Goal: Transaction & Acquisition: Book appointment/travel/reservation

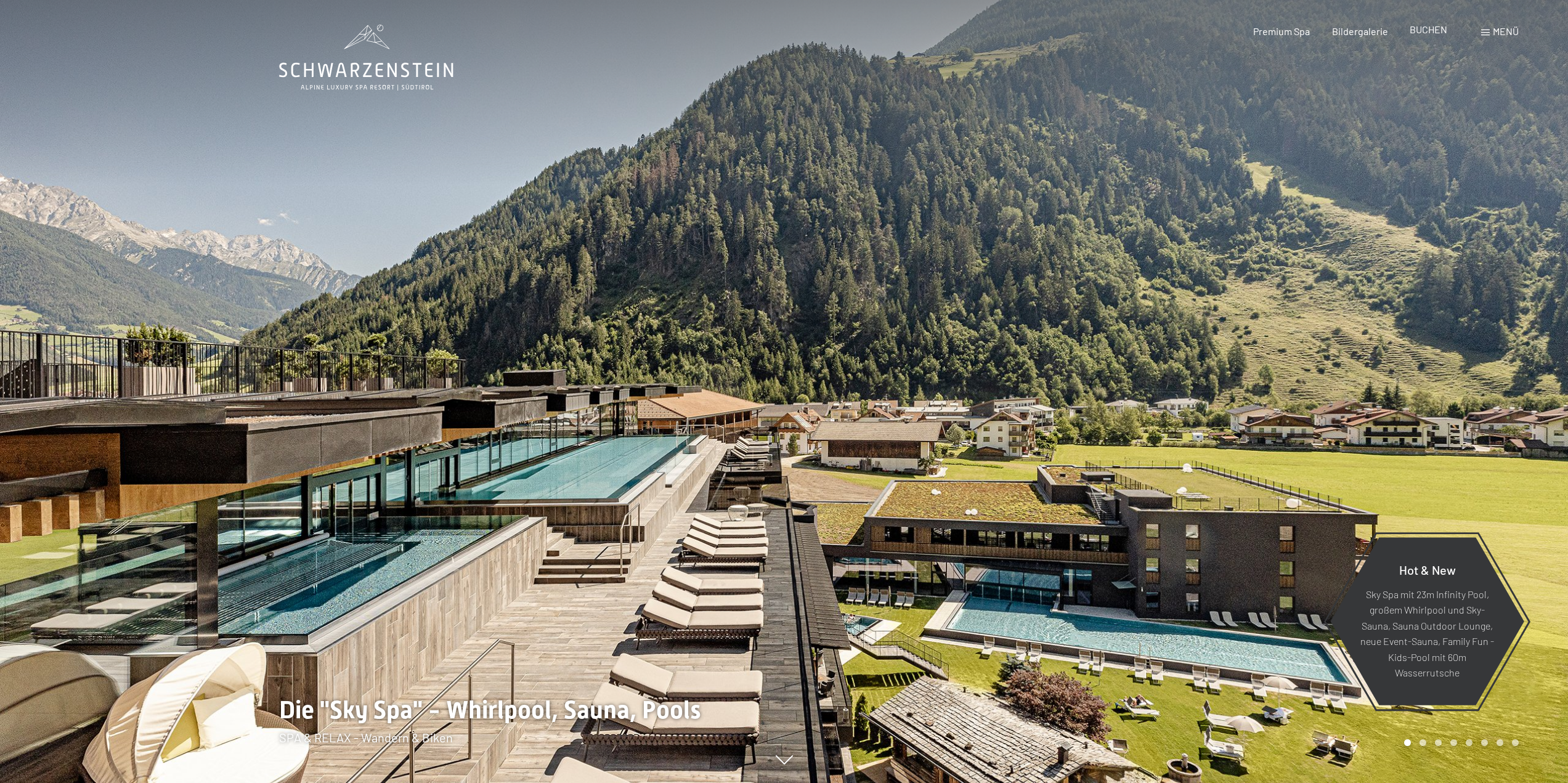
click at [1430, 34] on span "BUCHEN" at bounding box center [1428, 29] width 37 height 12
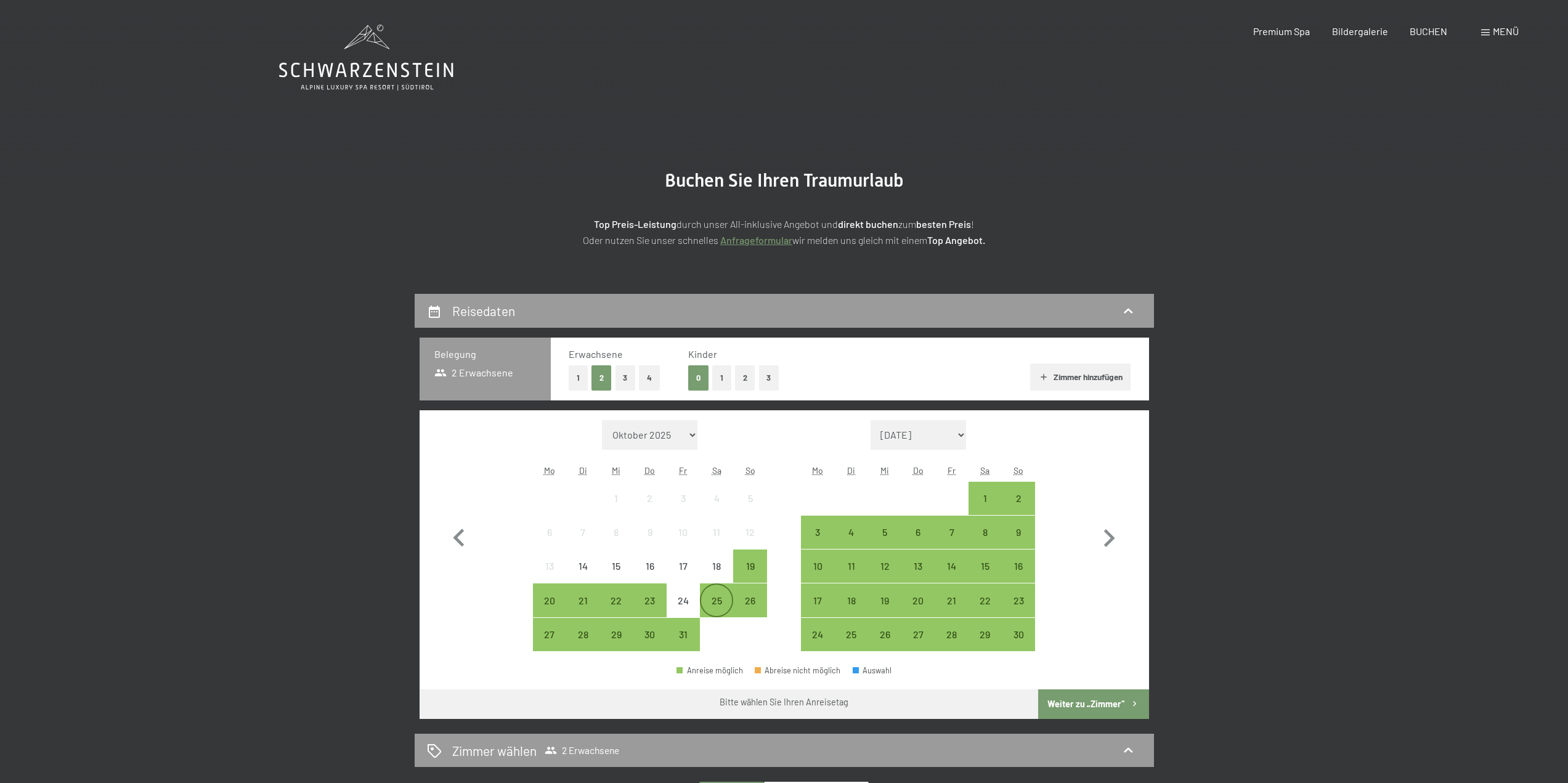
click at [719, 604] on div "25" at bounding box center [716, 611] width 31 height 31
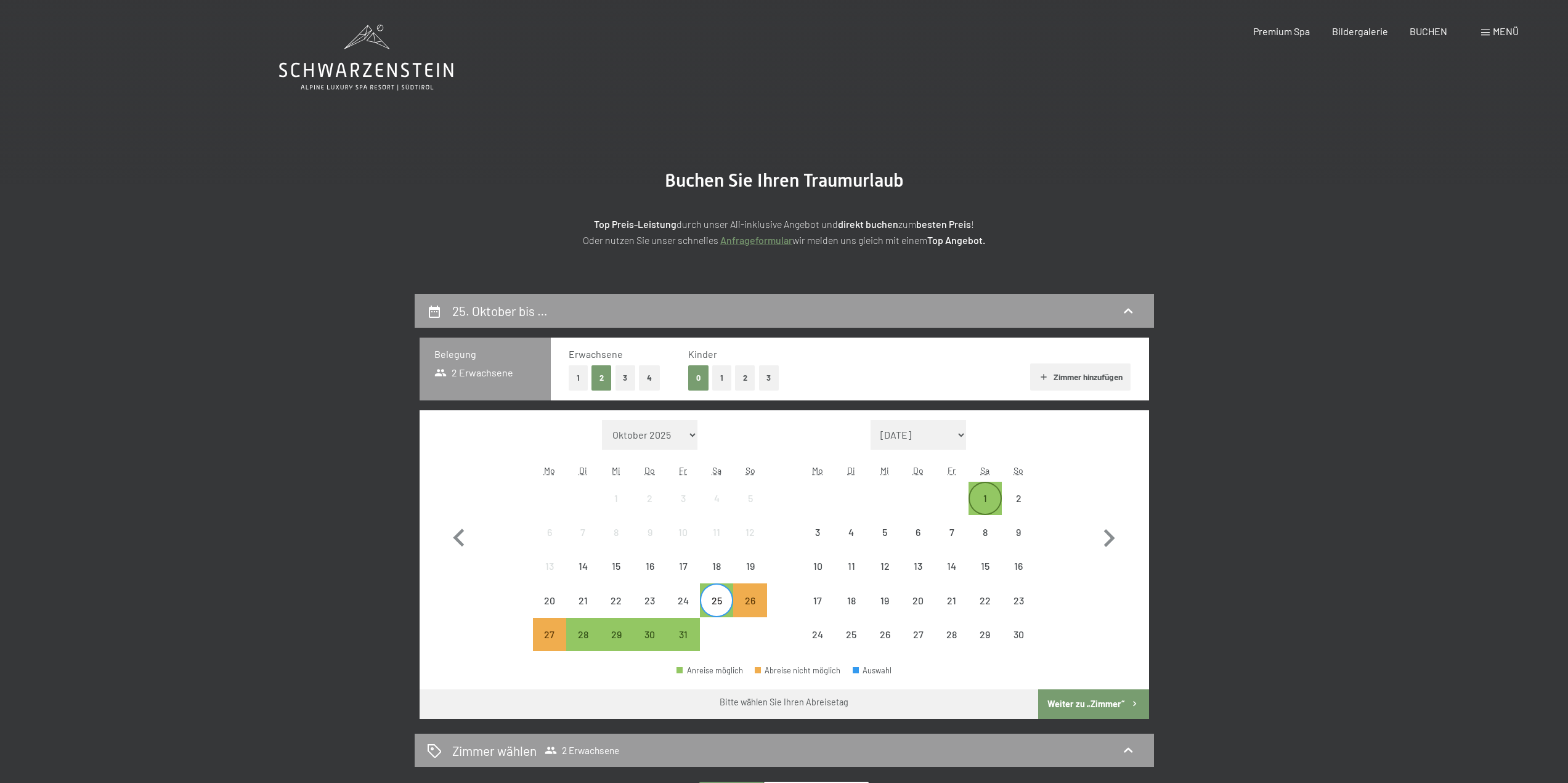
click at [995, 505] on div "1" at bounding box center [985, 509] width 31 height 31
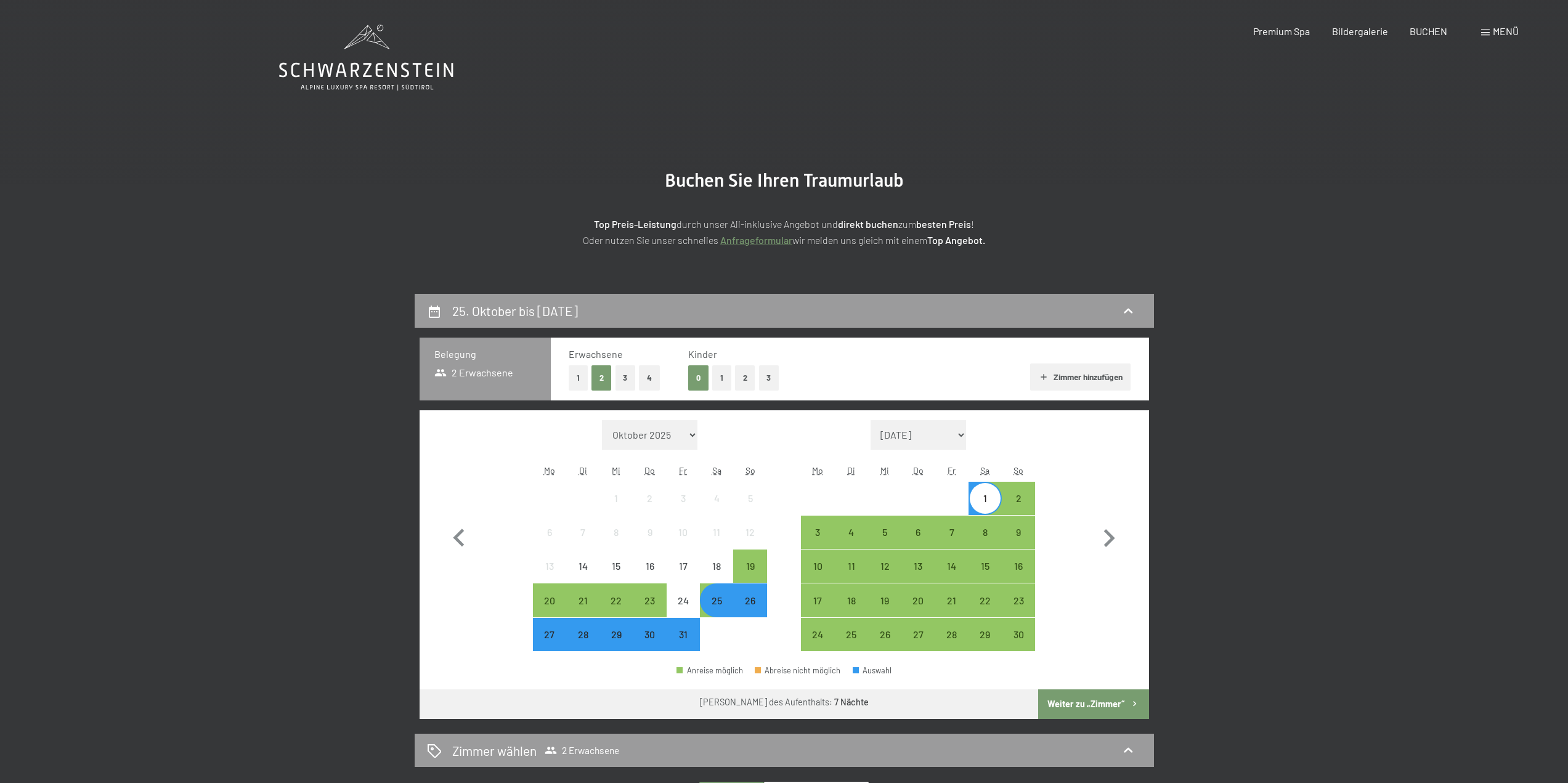
click at [1107, 708] on button "Weiter zu „Zimmer“" at bounding box center [1093, 704] width 110 height 29
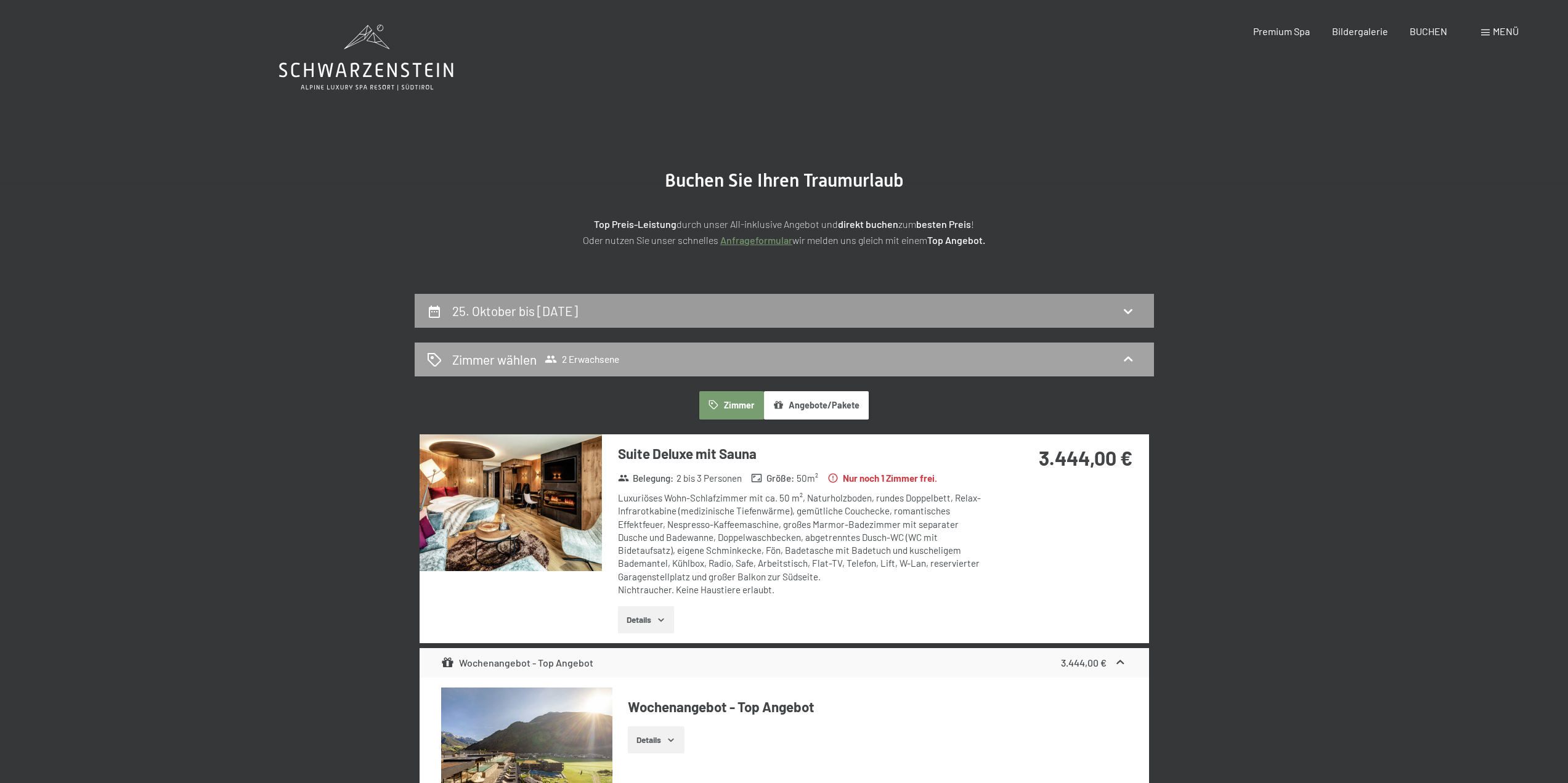
click at [556, 364] on icon at bounding box center [551, 359] width 12 height 12
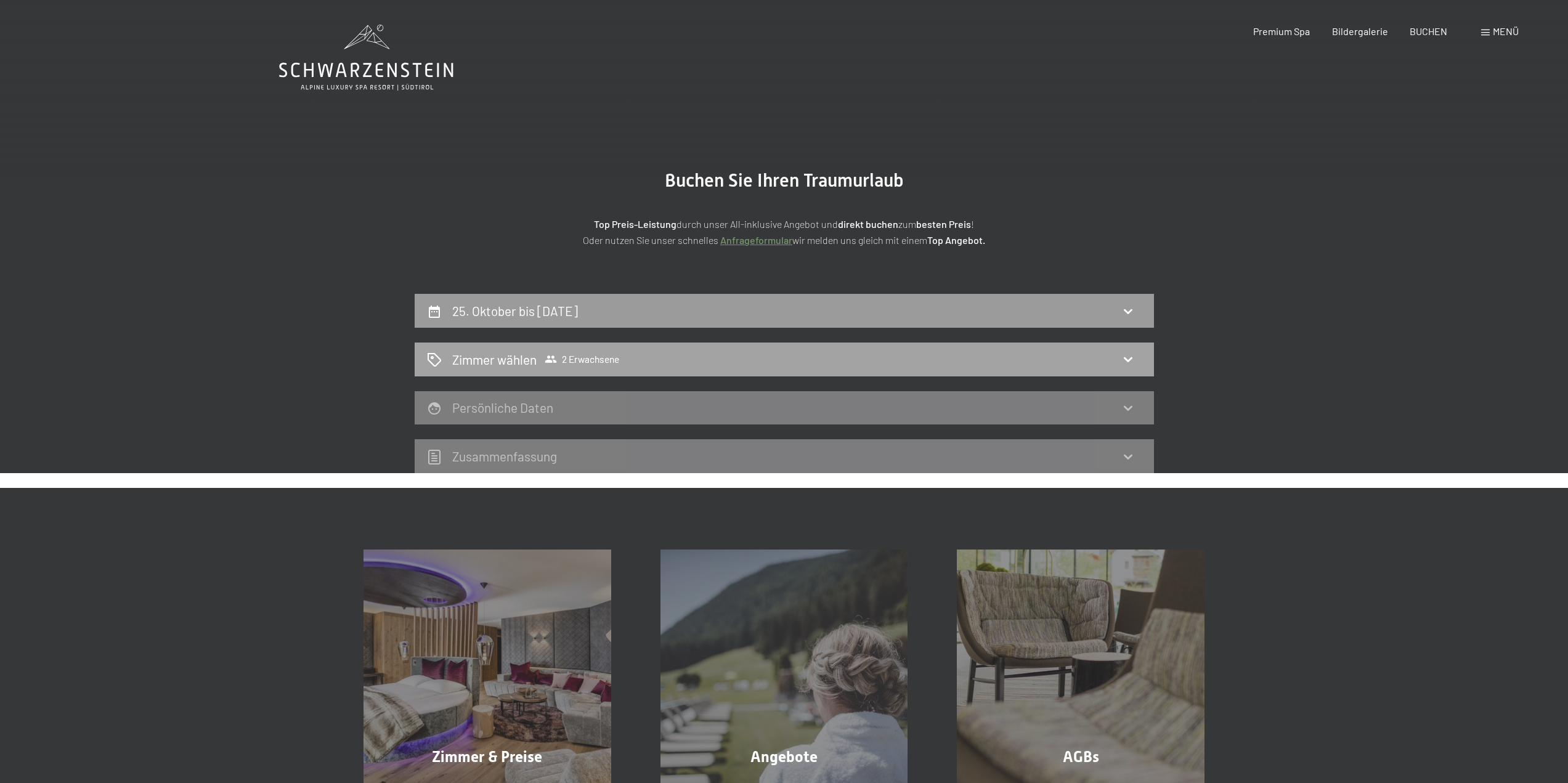
click at [581, 358] on span "2 Erwachsene" at bounding box center [582, 359] width 75 height 12
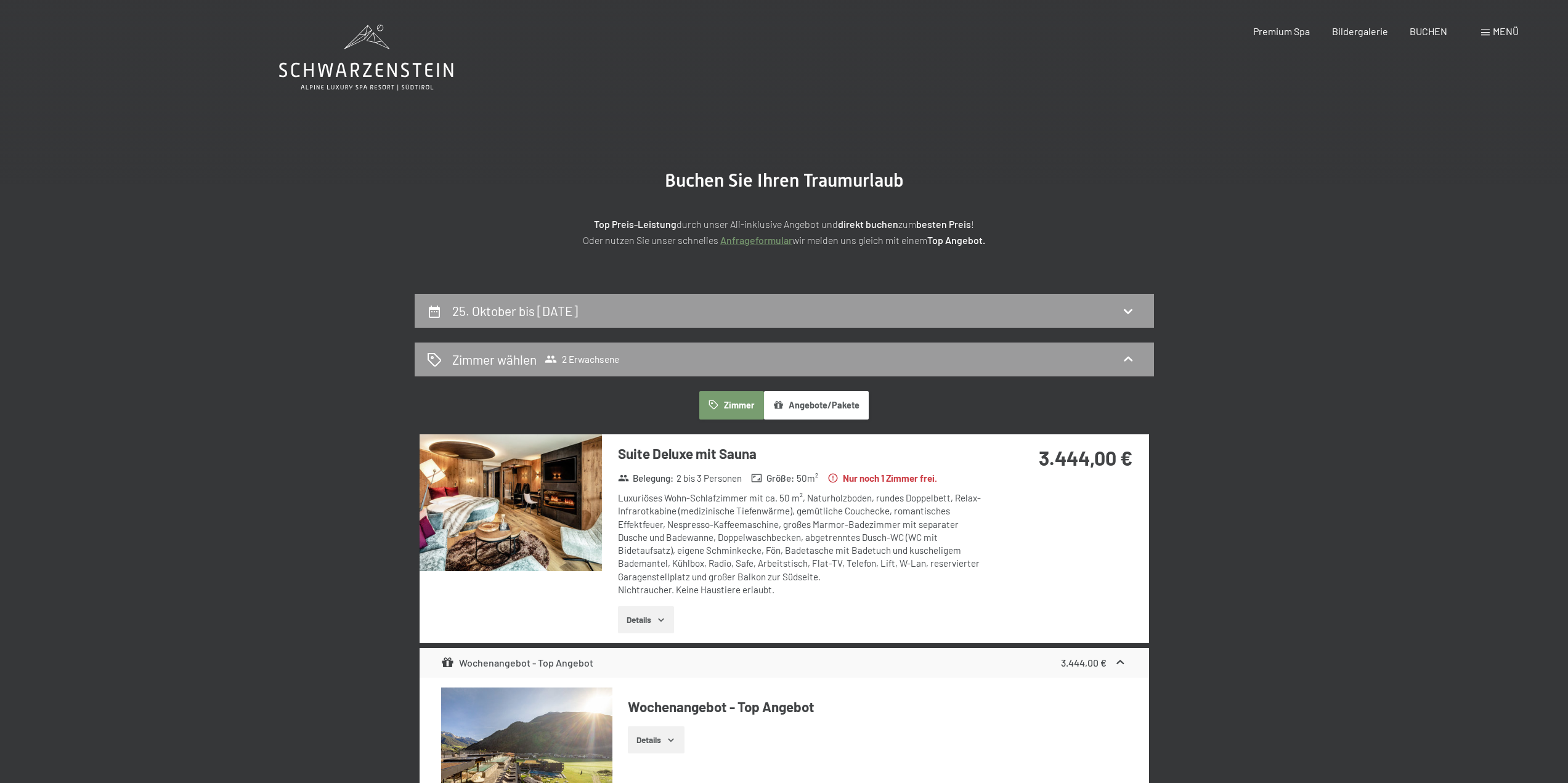
click at [508, 314] on h2 "25. Oktober bis 1. November 2025" at bounding box center [515, 310] width 125 height 15
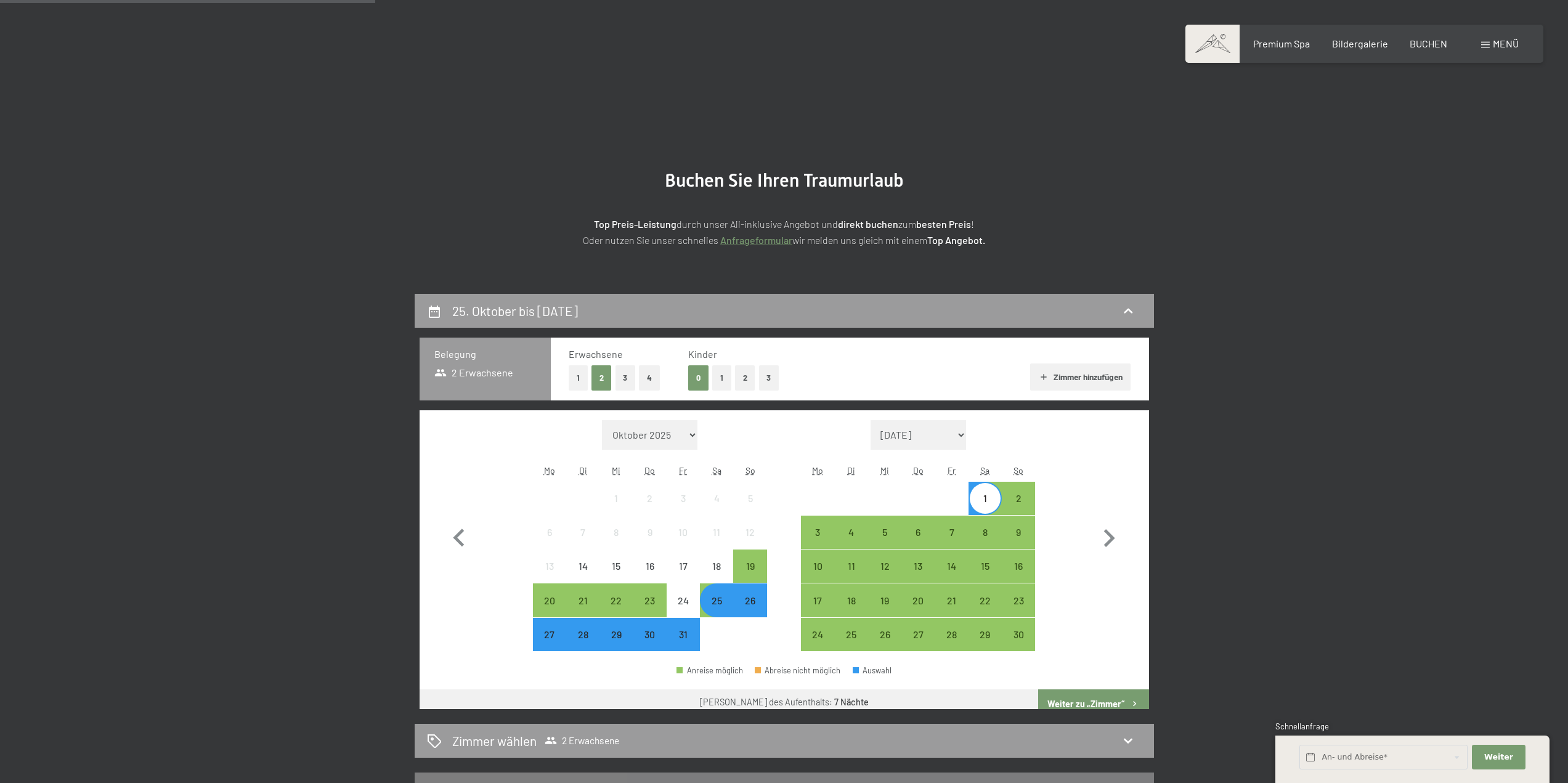
scroll to position [294, 0]
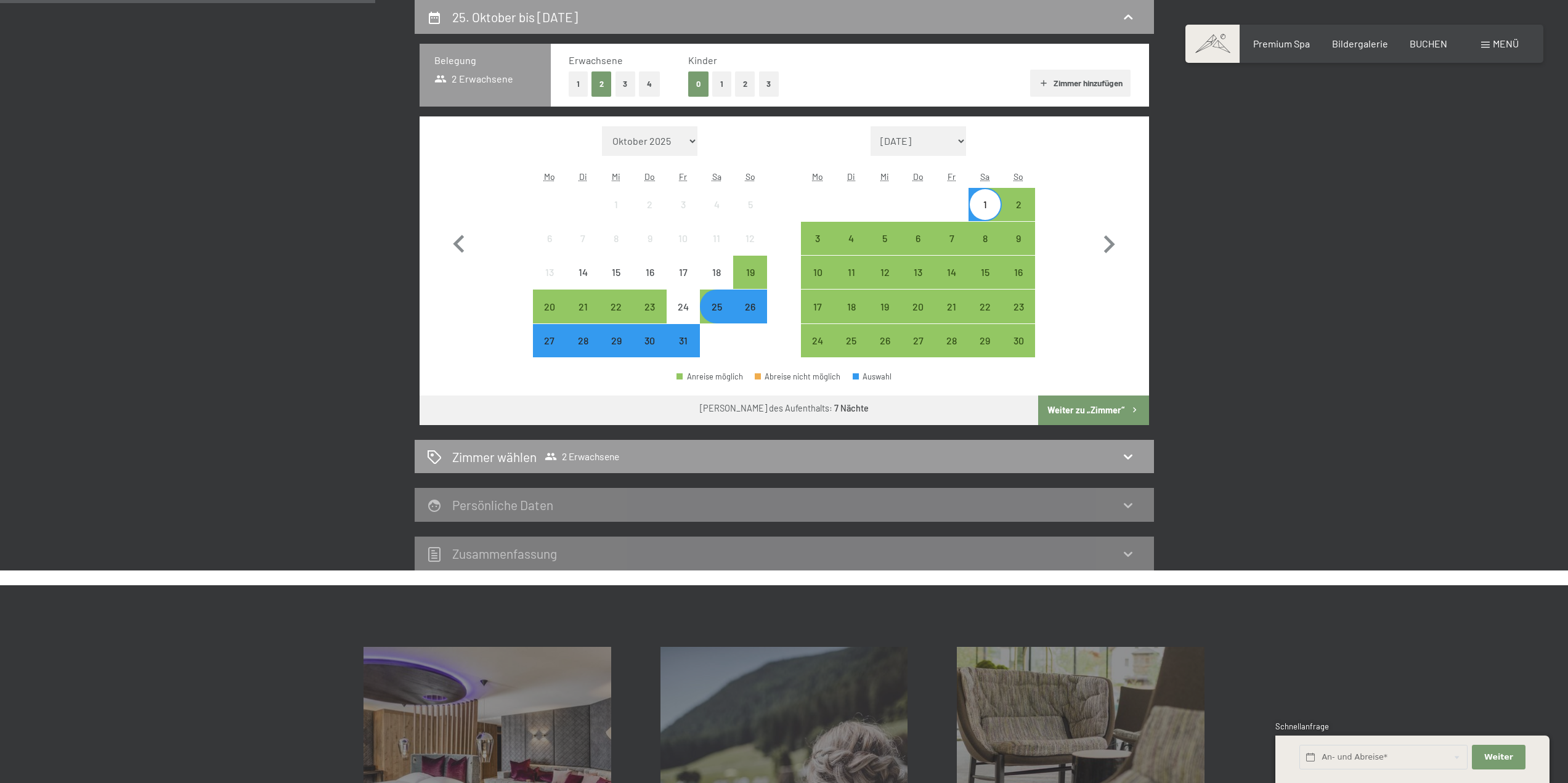
click at [722, 79] on button "1" at bounding box center [722, 84] width 19 height 25
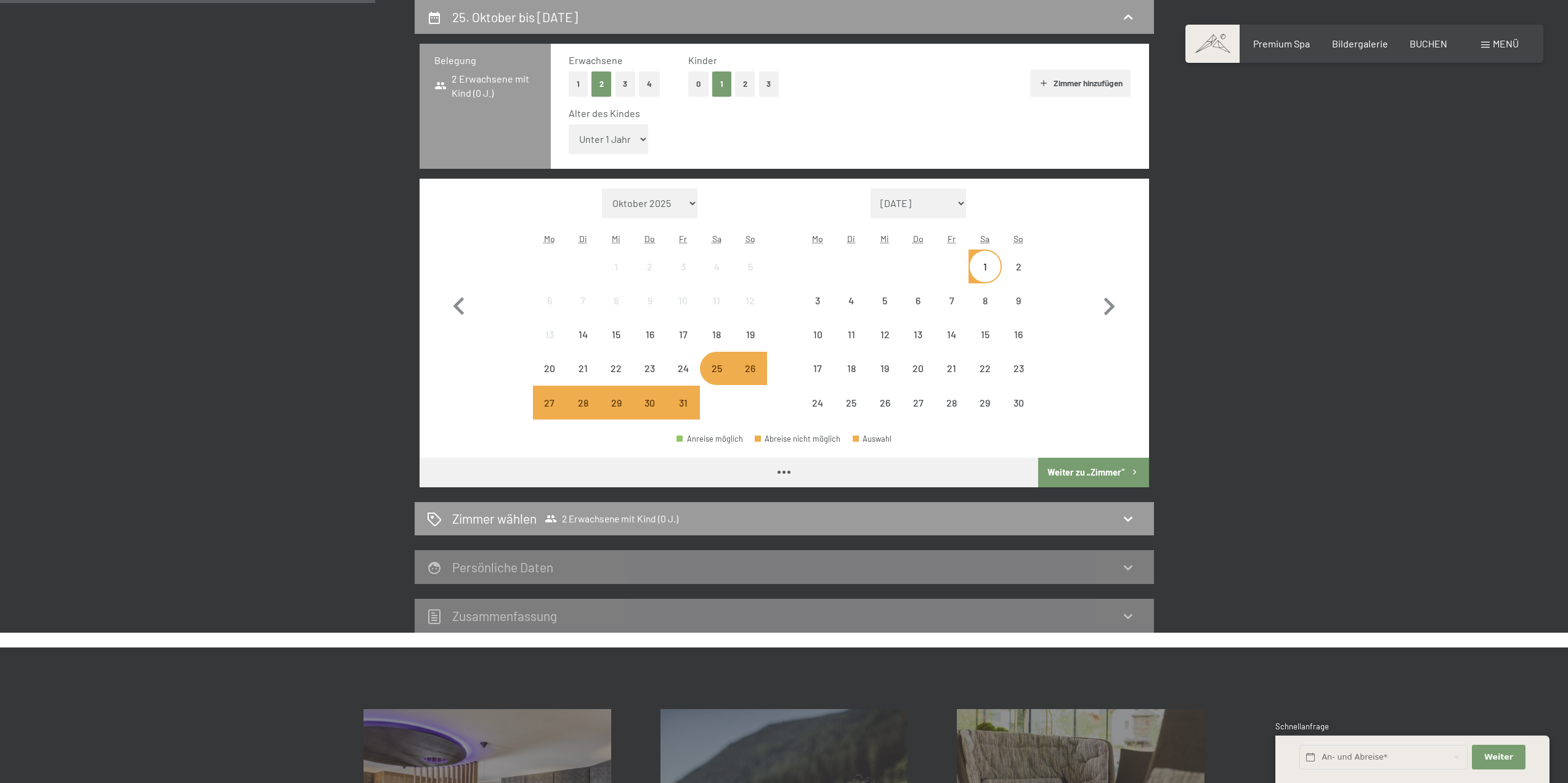
click at [629, 137] on select "Unter 1 Jahr 1 Jahr 2 Jahre 3 Jahre 4 Jahre 5 Jahre 6 Jahre 7 Jahre 8 Jahre 9 J…" at bounding box center [609, 139] width 80 height 29
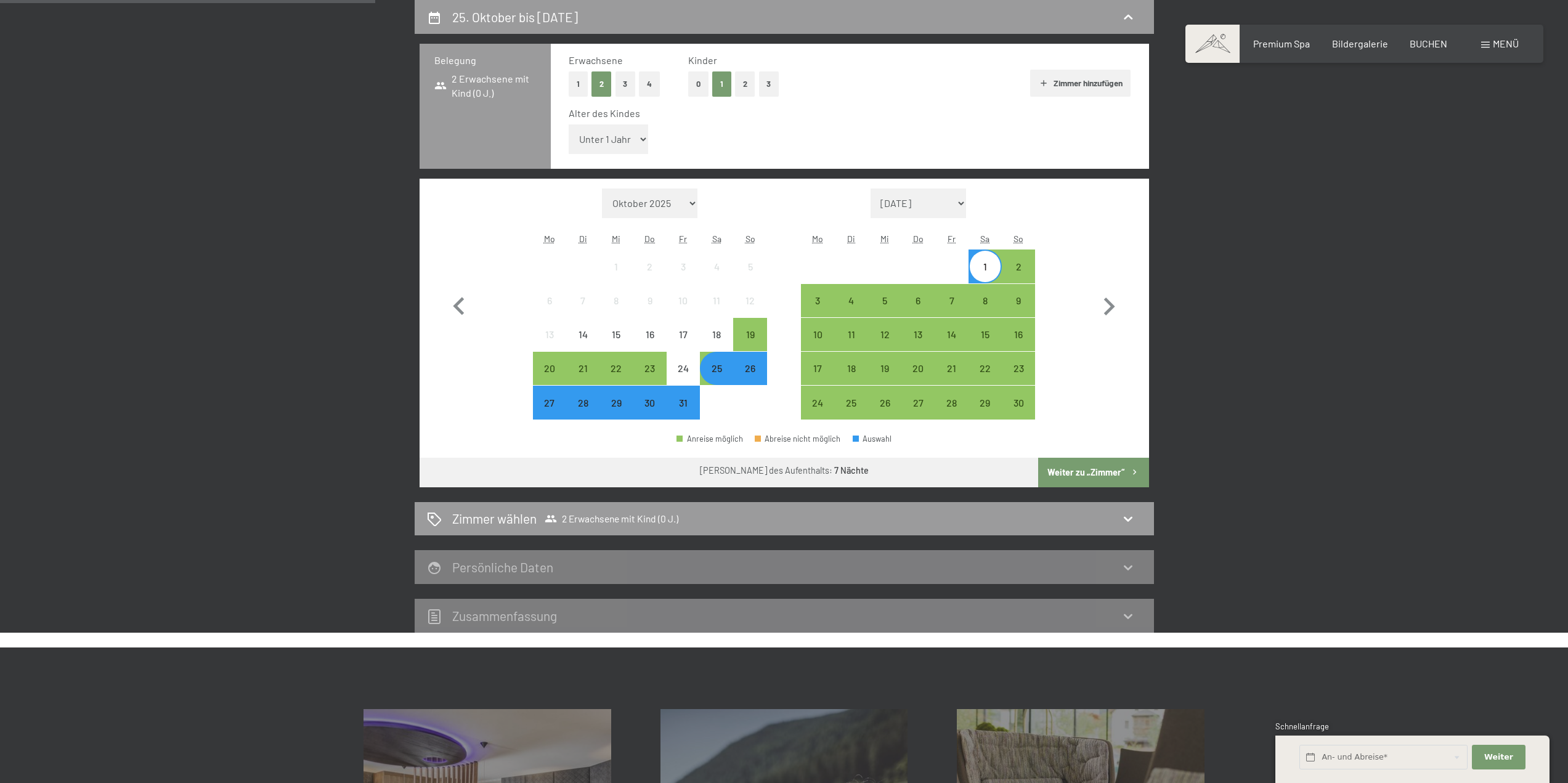
select select "14"
click at [569, 124] on select "Unter 1 Jahr 1 Jahr 2 Jahre 3 Jahre 4 Jahre 5 Jahre 6 Jahre 7 Jahre 8 Jahre 9 J…" at bounding box center [609, 139] width 80 height 29
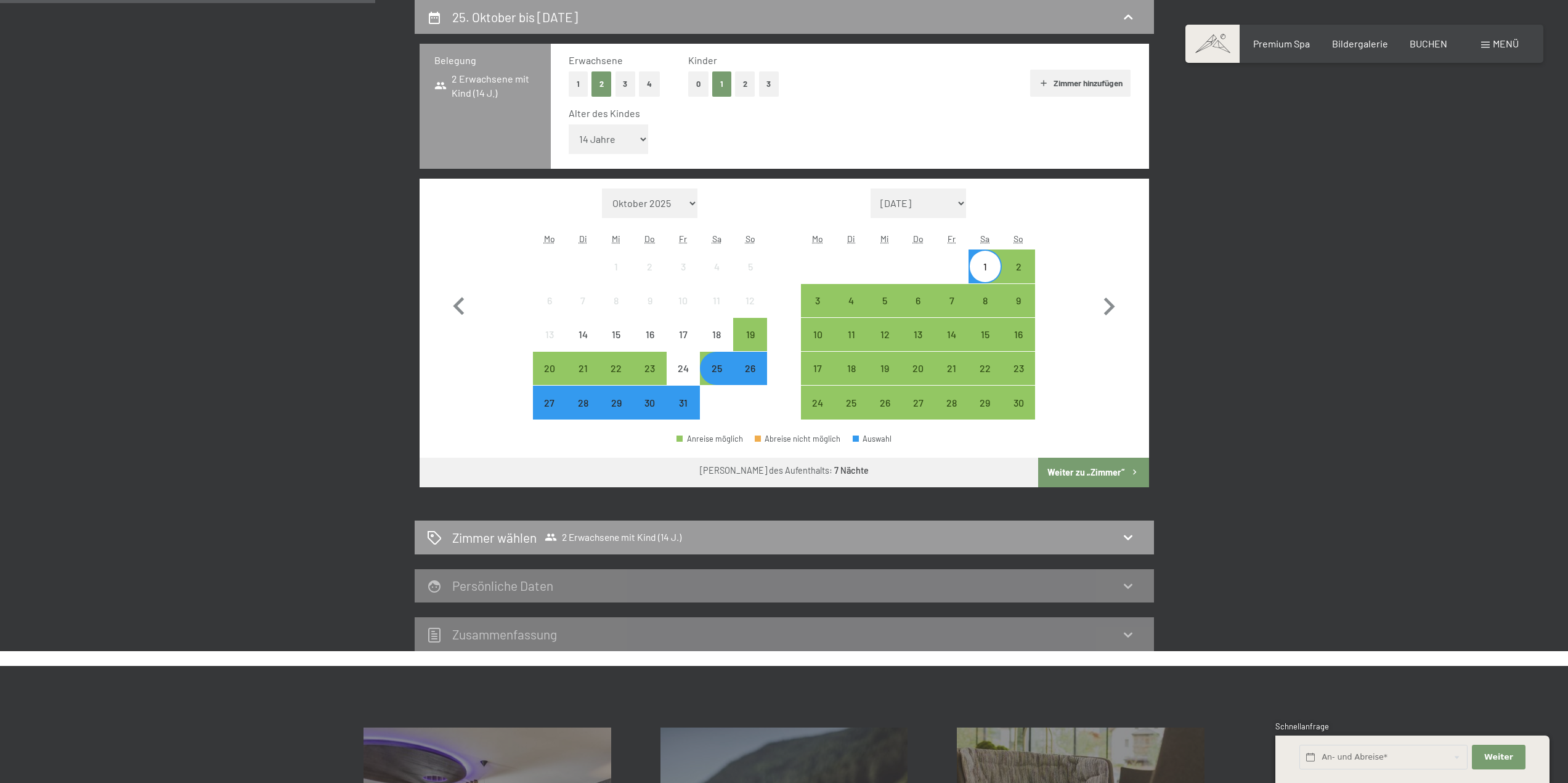
click at [1093, 484] on button "Weiter zu „Zimmer“" at bounding box center [1093, 473] width 110 height 29
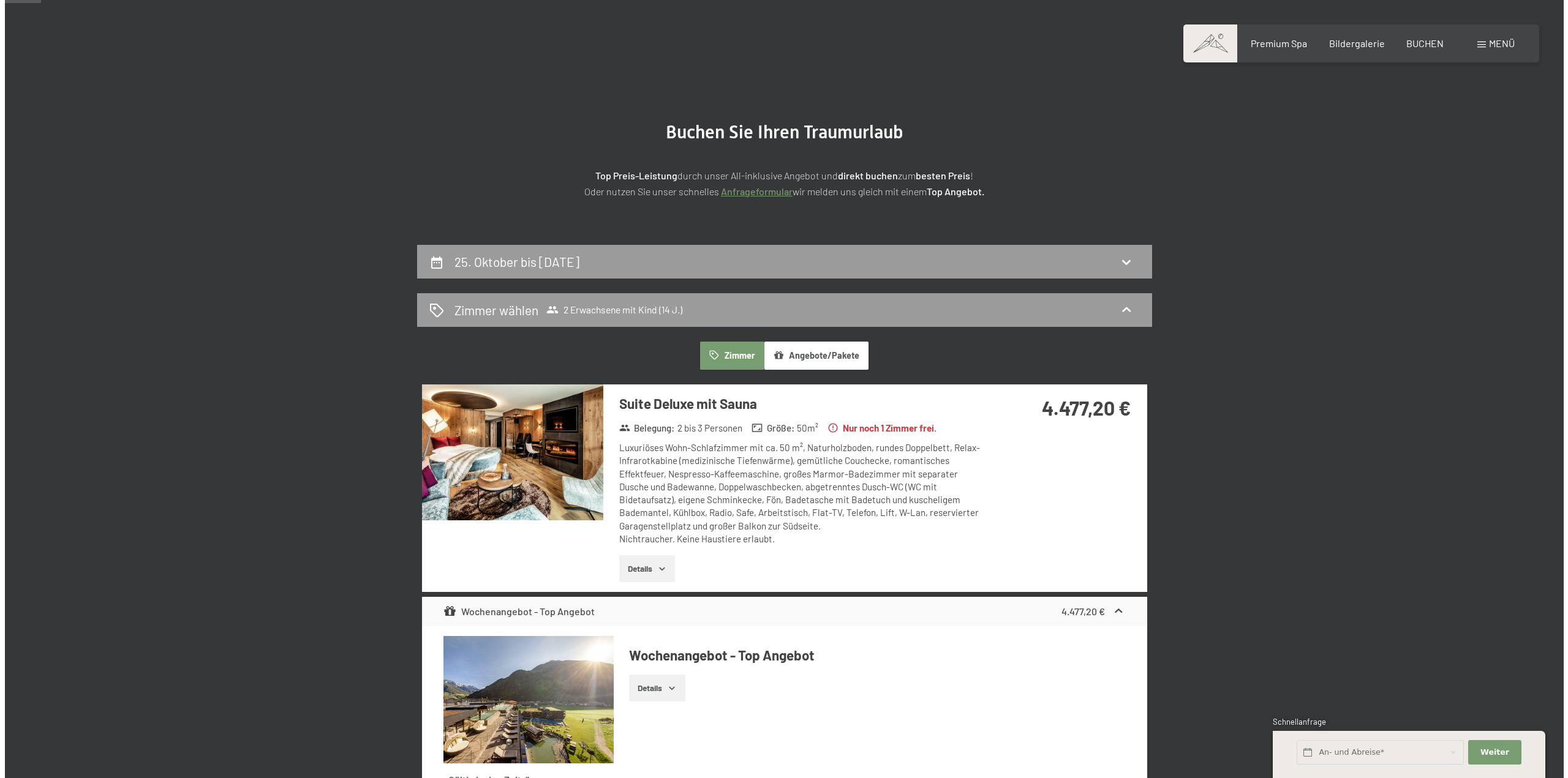
scroll to position [0, 0]
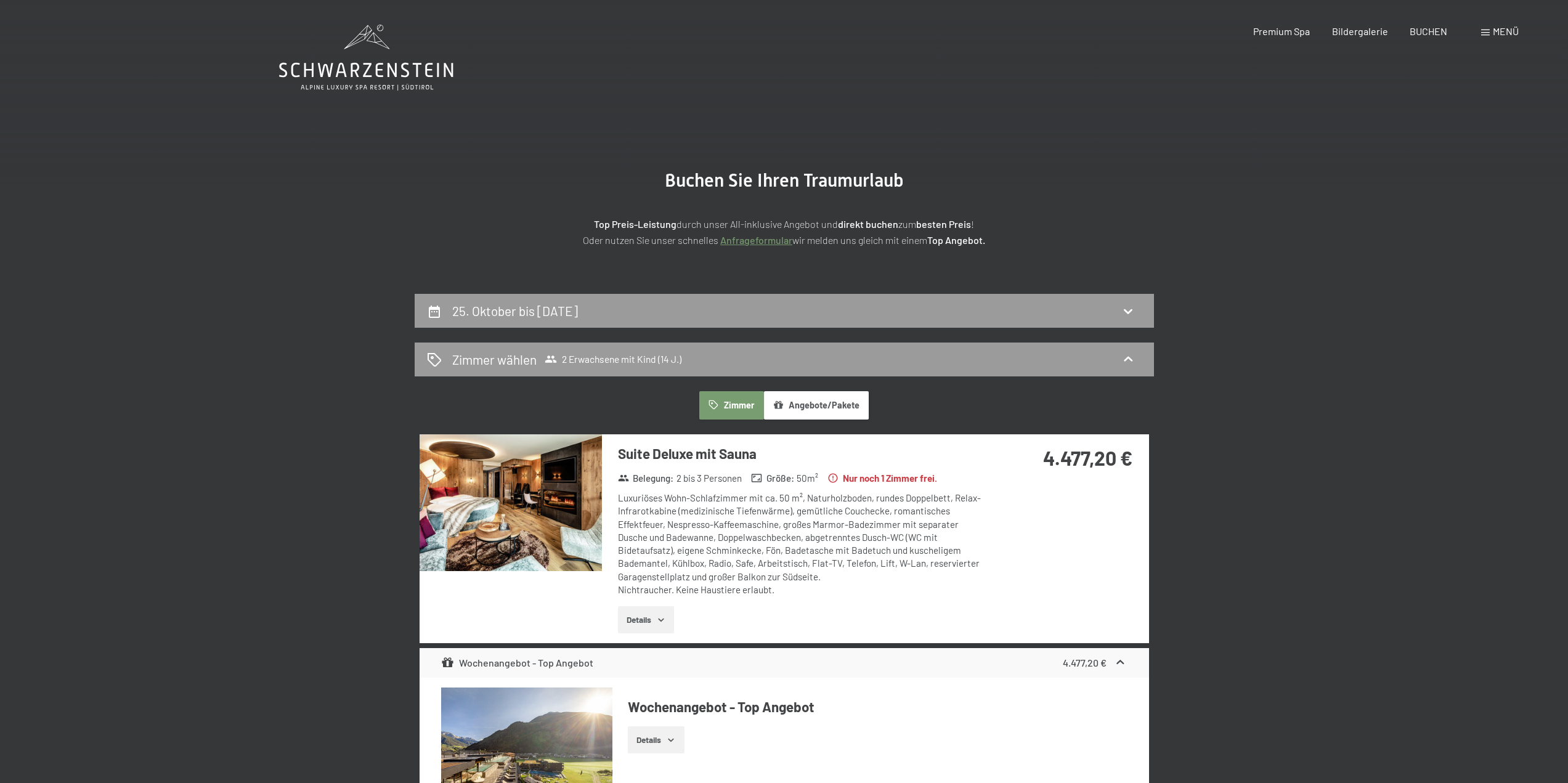
click at [1495, 31] on span "Menü" at bounding box center [1506, 31] width 26 height 12
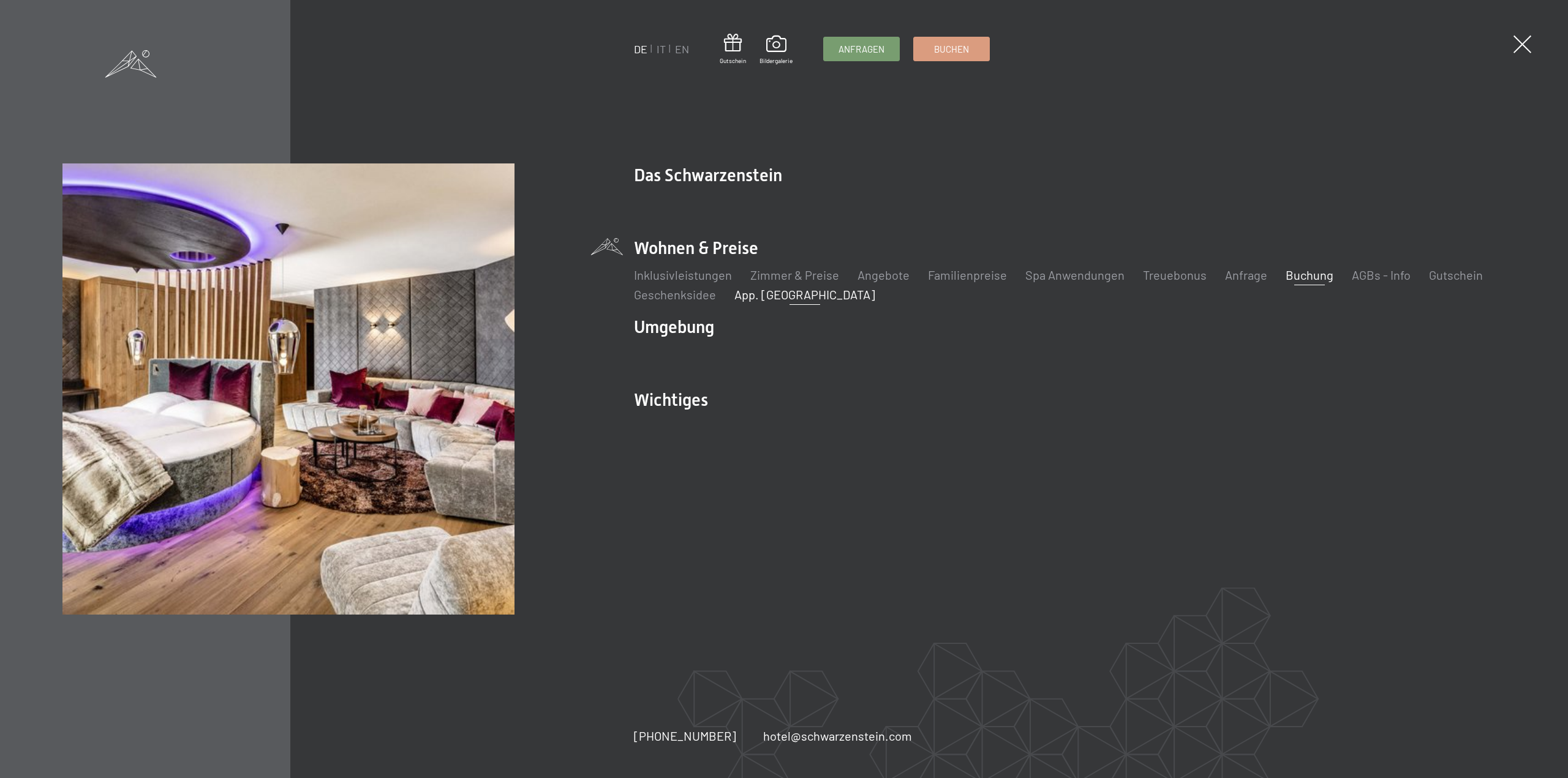
click at [783, 294] on link "App. [GEOGRAPHIC_DATA]" at bounding box center [805, 294] width 141 height 15
